Goal: Transaction & Acquisition: Obtain resource

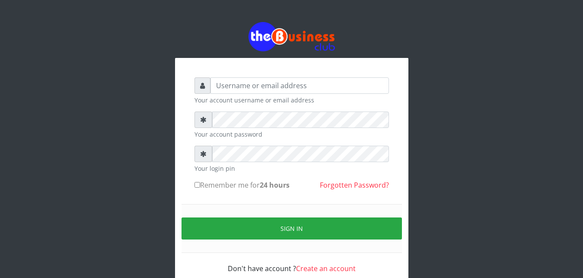
click at [289, 74] on div "Your account username or email address Your account password Your login pin Rem…" at bounding box center [291, 175] width 207 height 209
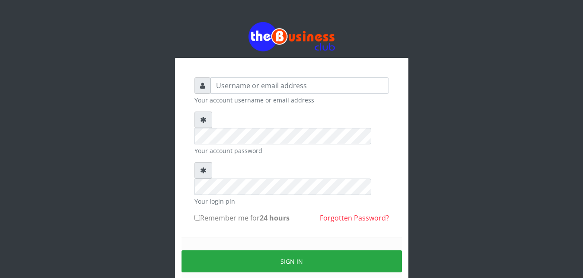
drag, startPoint x: 286, startPoint y: 76, endPoint x: 275, endPoint y: 86, distance: 14.7
click at [275, 86] on div "Your account username or email address Your account password Your login pin Rem…" at bounding box center [291, 192] width 207 height 242
click at [275, 86] on input "text" at bounding box center [299, 85] width 178 height 16
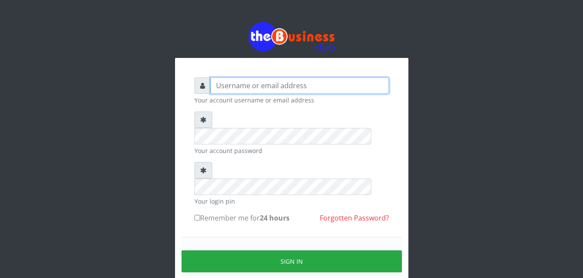
click at [275, 86] on input "text" at bounding box center [299, 85] width 178 height 16
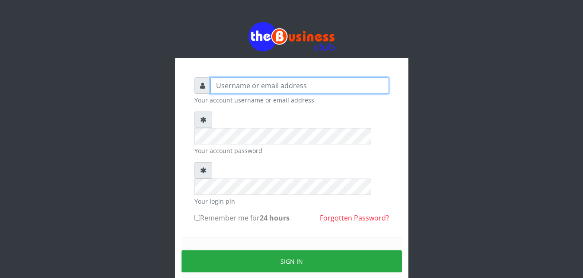
click at [275, 86] on input "text" at bounding box center [299, 85] width 178 height 16
drag, startPoint x: 275, startPoint y: 86, endPoint x: 270, endPoint y: 88, distance: 5.2
click at [270, 88] on input "text" at bounding box center [299, 85] width 178 height 16
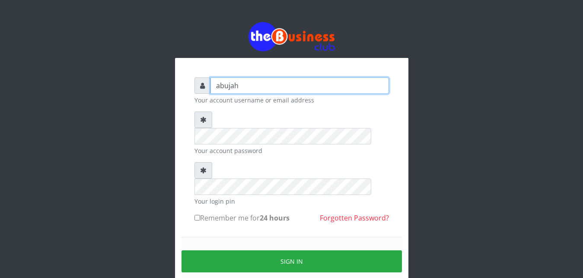
click at [242, 94] on input "abujah" at bounding box center [299, 85] width 178 height 16
type input "abujah"
click at [269, 250] on button "Sign in" at bounding box center [291, 261] width 220 height 22
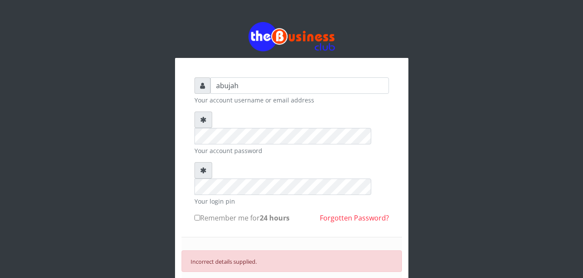
click at [251, 122] on form "abujah Your account username or email address Your account password Your login …" at bounding box center [291, 206] width 194 height 258
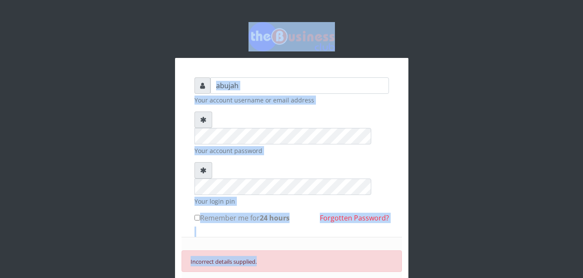
drag, startPoint x: 252, startPoint y: 129, endPoint x: 539, endPoint y: -30, distance: 327.4
click at [539, 0] on html "abujah Your account username or email address Your account password Your login …" at bounding box center [291, 186] width 583 height 372
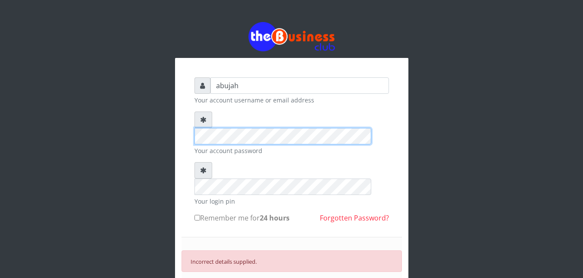
click at [291, 153] on form "abujah Your account username or email address Your account password Your login …" at bounding box center [291, 206] width 194 height 258
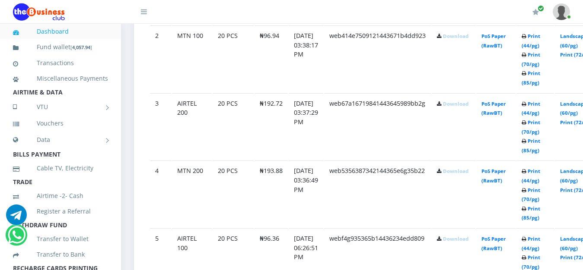
scroll to position [602, 0]
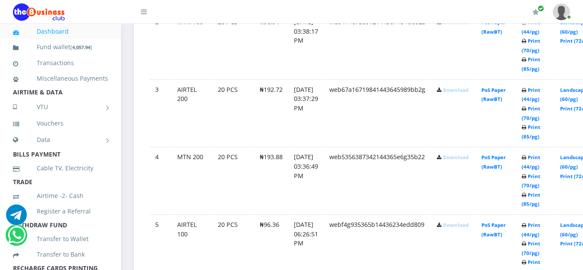
drag, startPoint x: 587, startPoint y: 266, endPoint x: 585, endPoint y: 5, distance: 261.4
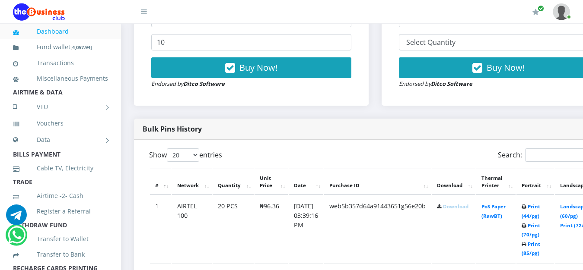
scroll to position [338, 0]
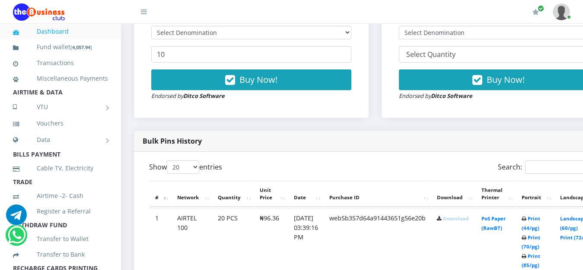
drag, startPoint x: 585, startPoint y: 5, endPoint x: 465, endPoint y: 223, distance: 248.5
click at [465, 222] on link "Download" at bounding box center [455, 219] width 25 height 6
drag, startPoint x: 471, startPoint y: 247, endPoint x: 481, endPoint y: 252, distance: 12.0
click at [475, 252] on td "Download" at bounding box center [454, 241] width 44 height 67
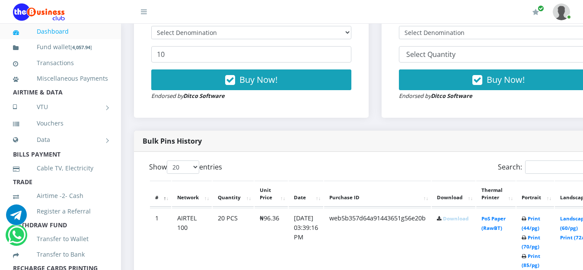
drag, startPoint x: 481, startPoint y: 252, endPoint x: 486, endPoint y: 240, distance: 12.4
click at [475, 240] on td "Download" at bounding box center [454, 241] width 44 height 67
drag, startPoint x: 486, startPoint y: 240, endPoint x: 472, endPoint y: 256, distance: 20.9
click at [472, 256] on td "Download" at bounding box center [454, 241] width 44 height 67
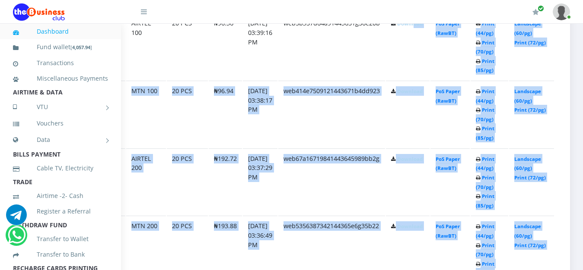
scroll to position [533, 59]
drag, startPoint x: 472, startPoint y: 256, endPoint x: 585, endPoint y: 267, distance: 113.3
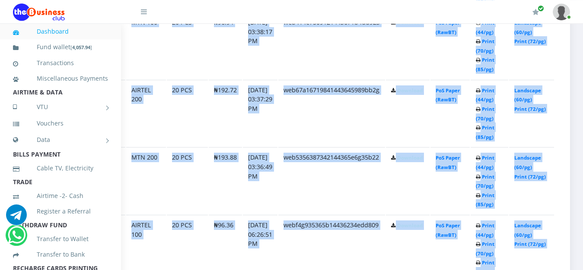
scroll to position [636, 59]
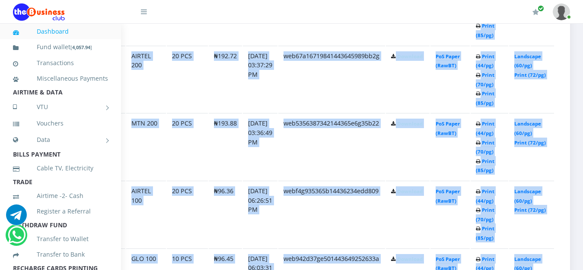
drag, startPoint x: 585, startPoint y: 267, endPoint x: 584, endPoint y: 42, distance: 224.7
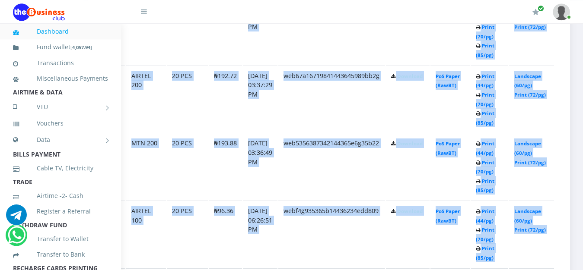
scroll to position [615, 59]
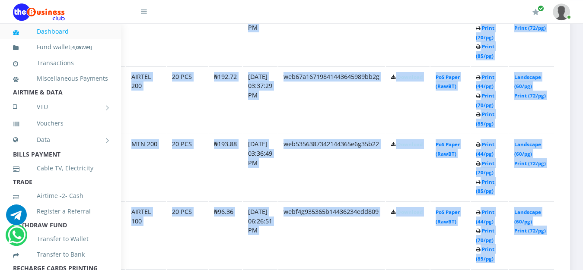
drag, startPoint x: 584, startPoint y: 42, endPoint x: 524, endPoint y: 73, distance: 68.2
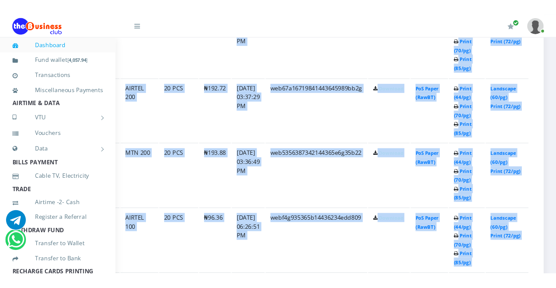
scroll to position [633, 59]
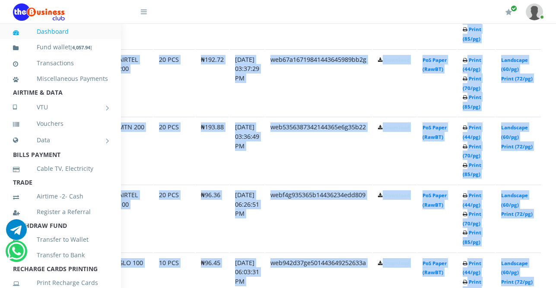
drag, startPoint x: 503, startPoint y: 86, endPoint x: 277, endPoint y: 144, distance: 233.6
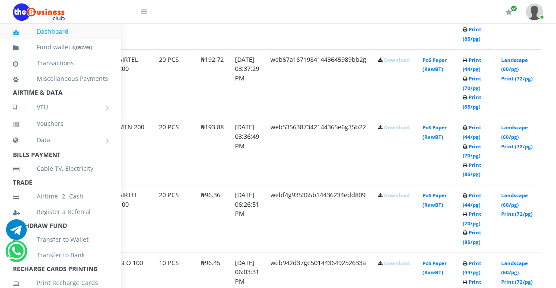
drag, startPoint x: 277, startPoint y: 144, endPoint x: 341, endPoint y: 105, distance: 75.4
click at [341, 105] on td "web67a16719841443645989bb2g" at bounding box center [318, 82] width 107 height 67
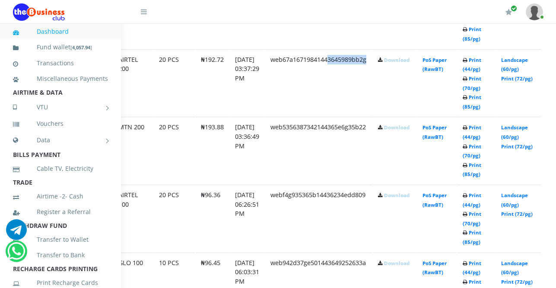
drag, startPoint x: 341, startPoint y: 105, endPoint x: 388, endPoint y: 97, distance: 47.7
click at [388, 97] on id "3 AIRTEL 200 20 PCS ₦192.72 [DATE] 03:37:29 PM web67a16719841443645989bb2g Down…" at bounding box center [316, 82] width 450 height 67
drag, startPoint x: 388, startPoint y: 97, endPoint x: 402, endPoint y: 96, distance: 13.9
click at [402, 96] on td "Download" at bounding box center [395, 82] width 44 height 67
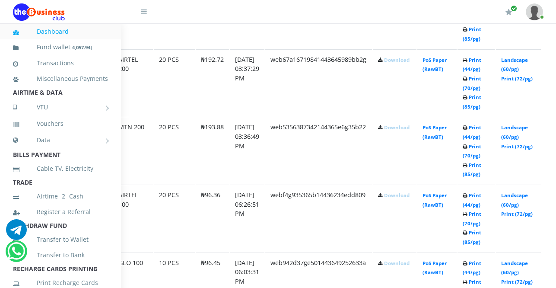
click at [278, 224] on td "webf4g935365b14436234edd809" at bounding box center [318, 218] width 107 height 67
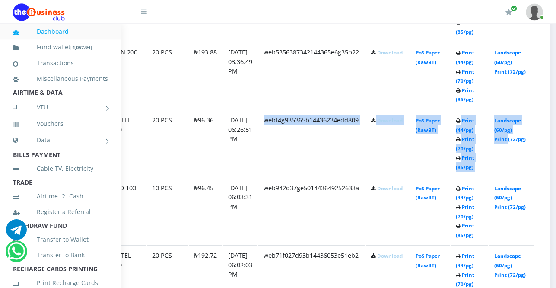
scroll to position [934, 66]
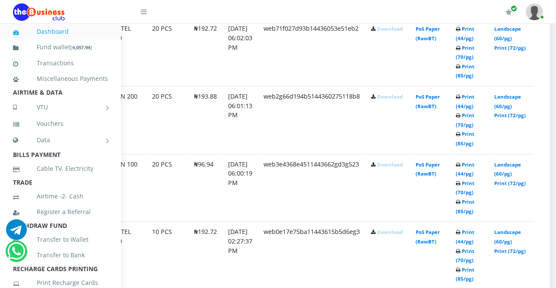
drag, startPoint x: 278, startPoint y: 224, endPoint x: 389, endPoint y: 283, distance: 125.3
click at [389, 270] on ld "1" at bounding box center [309, 288] width 450 height 1353
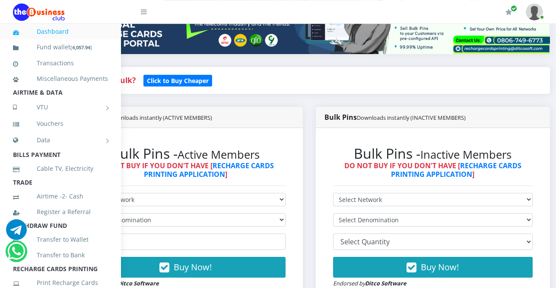
scroll to position [0, 66]
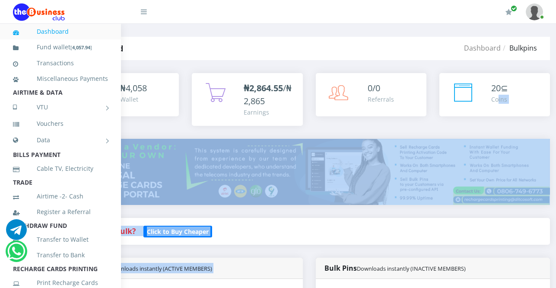
drag, startPoint x: 389, startPoint y: 283, endPoint x: 507, endPoint y: 130, distance: 192.5
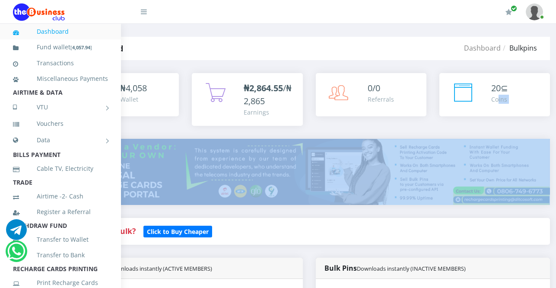
drag, startPoint x: 507, startPoint y: 130, endPoint x: 516, endPoint y: 151, distance: 22.4
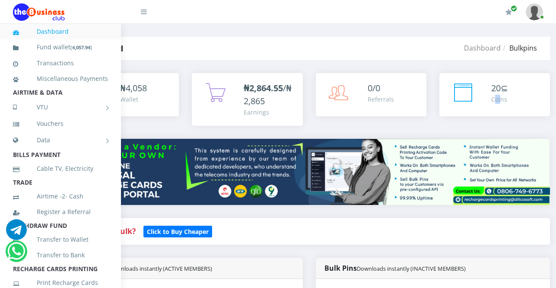
drag, startPoint x: 506, startPoint y: 136, endPoint x: 510, endPoint y: 132, distance: 6.1
click at [510, 132] on div "20 ⊆ Coins" at bounding box center [495, 106] width 124 height 66
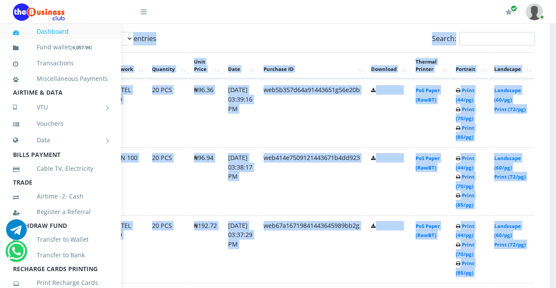
drag, startPoint x: 510, startPoint y: 132, endPoint x: 514, endPoint y: 293, distance: 161.2
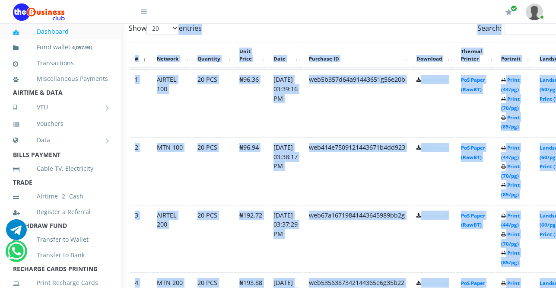
scroll to position [477, 86]
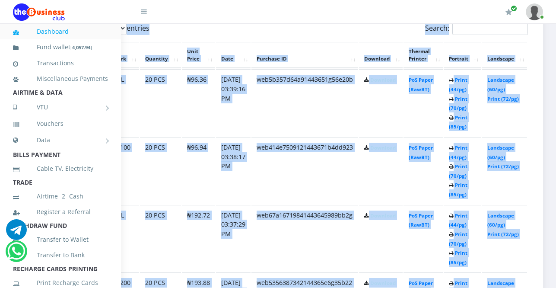
click at [508, 130] on td "Landscape (60/pg) Print (72/pg)" at bounding box center [504, 102] width 45 height 67
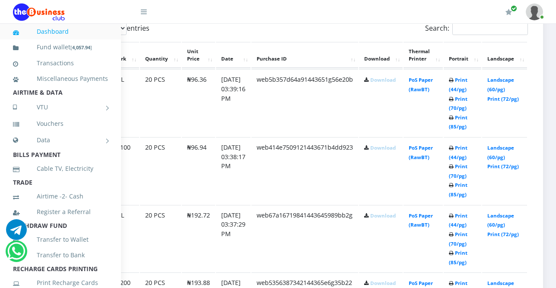
click at [508, 130] on td "Landscape (60/pg) Print (72/pg)" at bounding box center [504, 102] width 45 height 67
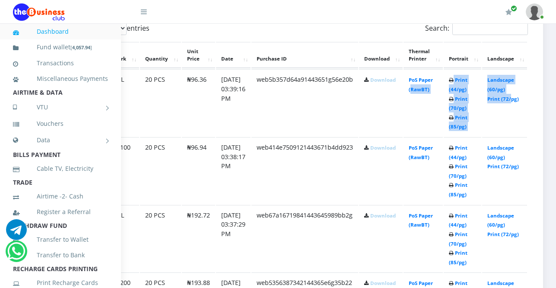
drag, startPoint x: 514, startPoint y: 293, endPoint x: 412, endPoint y: 121, distance: 199.9
click at [412, 121] on id "1 AIRTEL 100 20 PCS ₦96.36 [DATE] 03:39:16 PM web5b357d64a91443651g56e20b Downl…" at bounding box center [302, 102] width 450 height 67
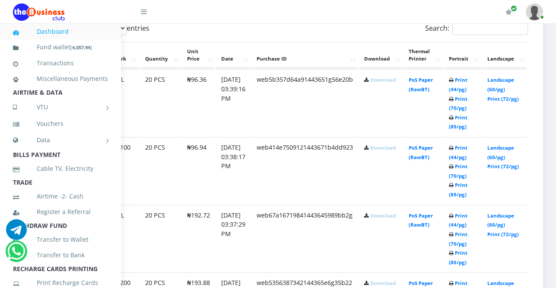
click at [412, 121] on td "PoS Paper (RawBT)" at bounding box center [423, 102] width 39 height 67
drag, startPoint x: 412, startPoint y: 121, endPoint x: 381, endPoint y: 97, distance: 39.1
click at [381, 97] on id "1 AIRTEL 100 20 PCS ₦96.36 [DATE] 03:39:16 PM web5b357d64a91443651g56e20b Downl…" at bounding box center [302, 102] width 450 height 67
click at [381, 97] on td "Download" at bounding box center [381, 102] width 44 height 67
drag, startPoint x: 381, startPoint y: 97, endPoint x: 375, endPoint y: 99, distance: 5.9
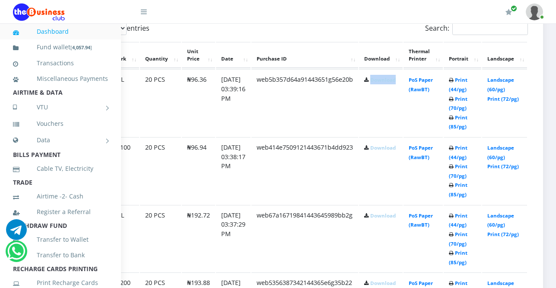
click at [375, 99] on td "Download" at bounding box center [381, 102] width 44 height 67
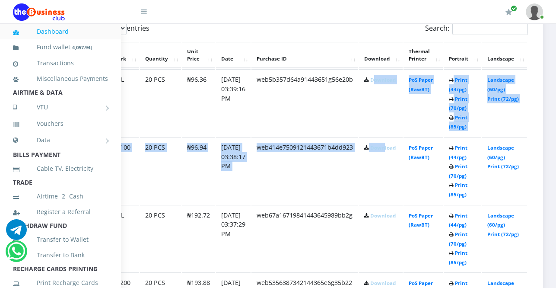
drag, startPoint x: 375, startPoint y: 99, endPoint x: 386, endPoint y: 155, distance: 56.7
click at [386, 155] on td "Download" at bounding box center [381, 170] width 44 height 67
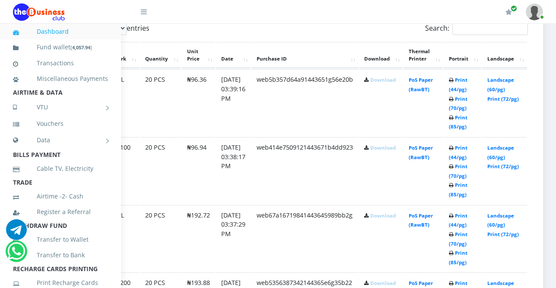
click at [386, 155] on td "Download" at bounding box center [381, 170] width 44 height 67
drag, startPoint x: 386, startPoint y: 155, endPoint x: 383, endPoint y: 150, distance: 5.4
click at [383, 150] on td "Download" at bounding box center [381, 170] width 44 height 67
click at [383, 150] on link "Download" at bounding box center [382, 147] width 25 height 6
click at [381, 216] on link "Download" at bounding box center [382, 215] width 25 height 6
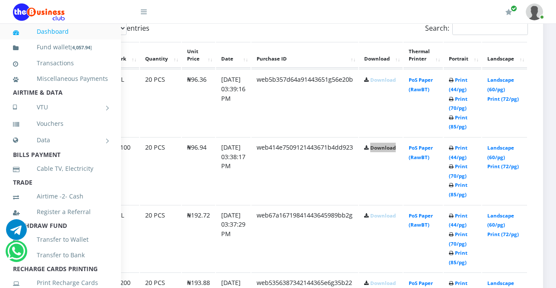
click at [381, 216] on link "Download" at bounding box center [382, 215] width 25 height 6
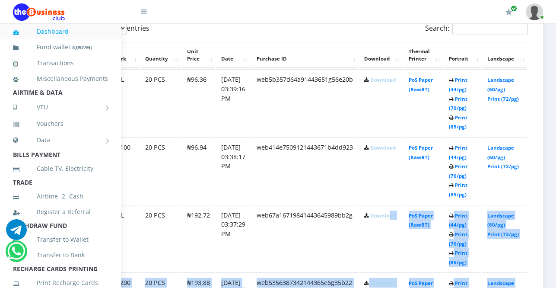
drag, startPoint x: 391, startPoint y: 230, endPoint x: 557, endPoint y: 284, distance: 175.0
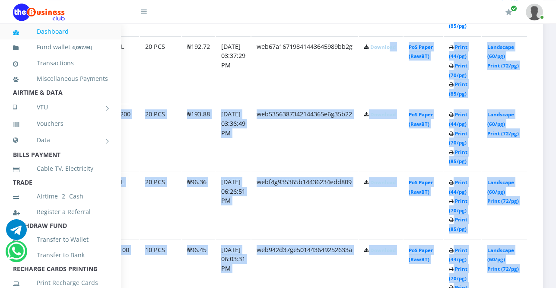
scroll to position [653, 86]
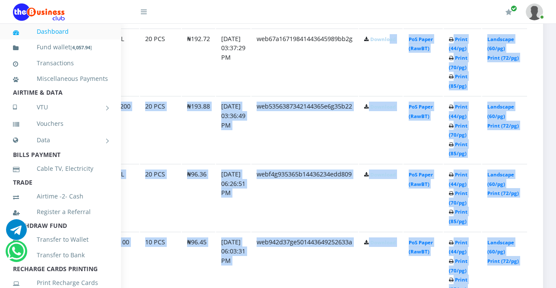
drag, startPoint x: 557, startPoint y: 284, endPoint x: 381, endPoint y: 107, distance: 249.9
click at [381, 107] on link "Download" at bounding box center [382, 106] width 25 height 6
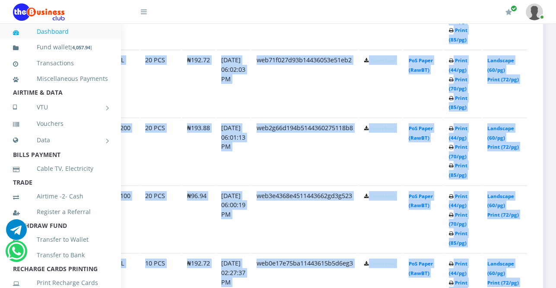
drag, startPoint x: 381, startPoint y: 107, endPoint x: 525, endPoint y: 117, distance: 143.8
click at [484, 117] on html "Dashboard Fund wallet [ 4,057.94 ] Transactions Miscellaneous Payments AIRTIME …" at bounding box center [205, 115] width 556 height 2037
